Goal: Check status: Check status

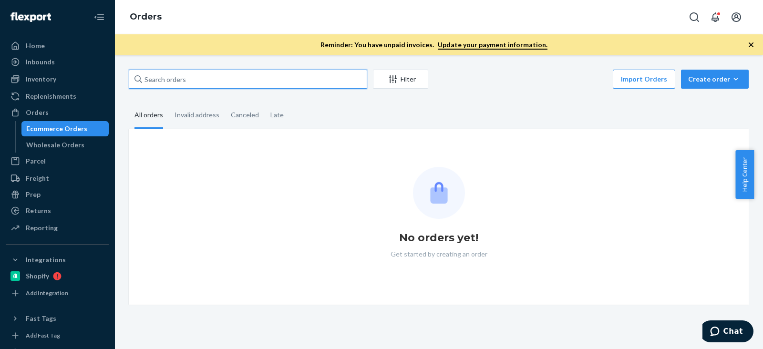
click at [192, 84] on input "text" at bounding box center [248, 79] width 238 height 19
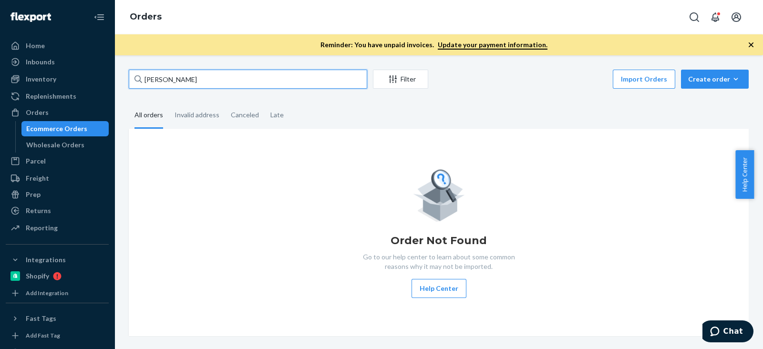
type input "[PERSON_NAME]"
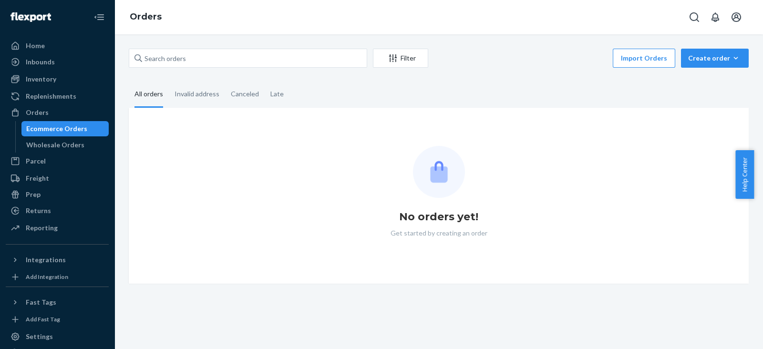
click at [224, 69] on div "Filter Import Orders Create order Ecommerce order Removal order" at bounding box center [439, 59] width 620 height 21
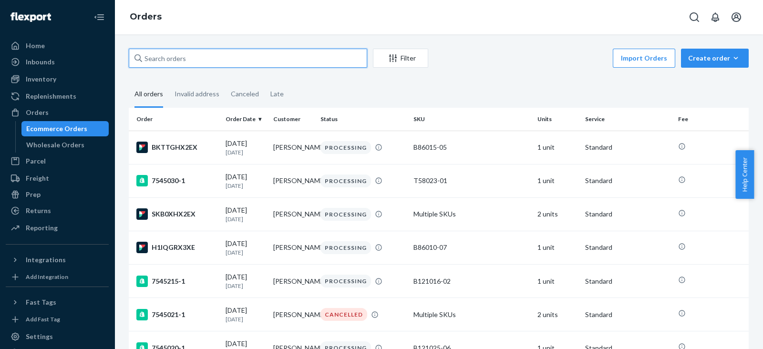
click at [236, 53] on input "text" at bounding box center [248, 58] width 238 height 19
paste input "[PERSON_NAME]"
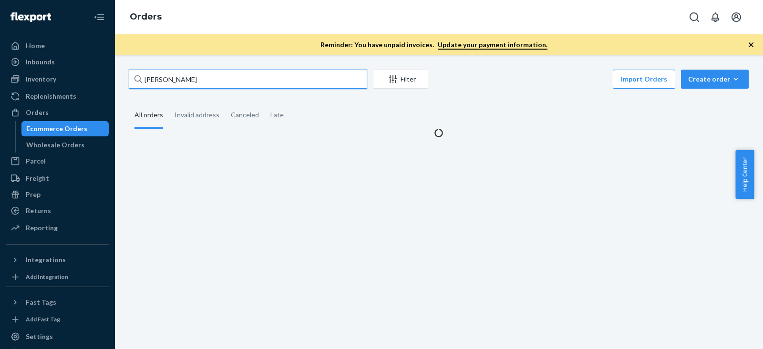
type input "[PERSON_NAME]"
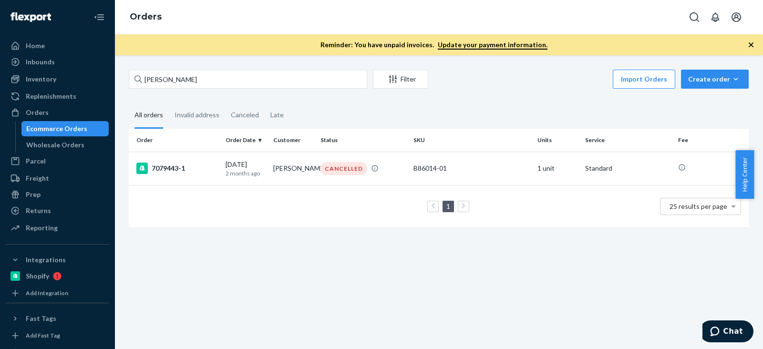
click at [277, 235] on div "Order Order Date Customer Status SKU Units Service Fee 7079443-1 [DATE] [DATE] …" at bounding box center [439, 183] width 620 height 108
